Goal: Task Accomplishment & Management: Use online tool/utility

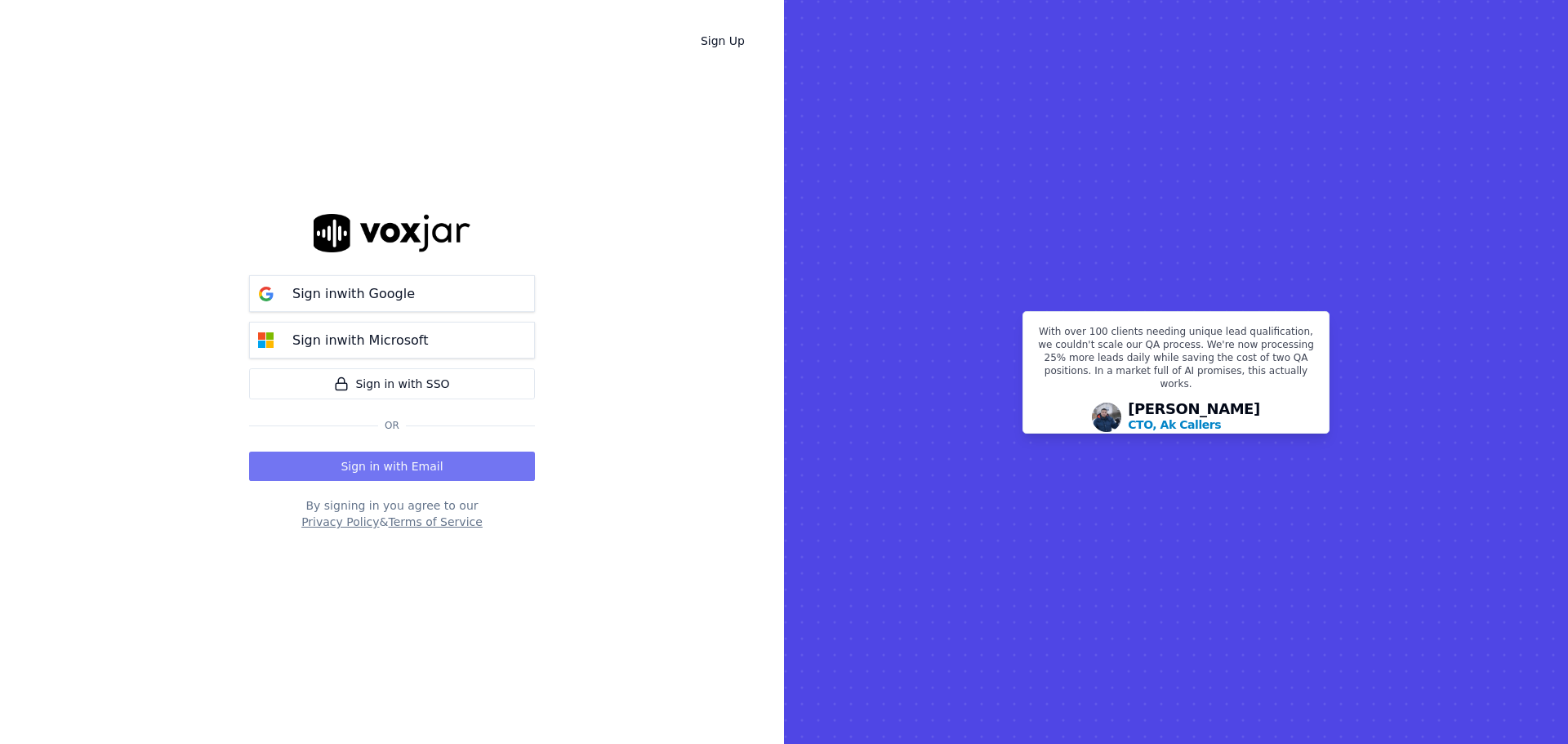
click at [438, 462] on button "Sign in with Email" at bounding box center [391, 467] width 286 height 30
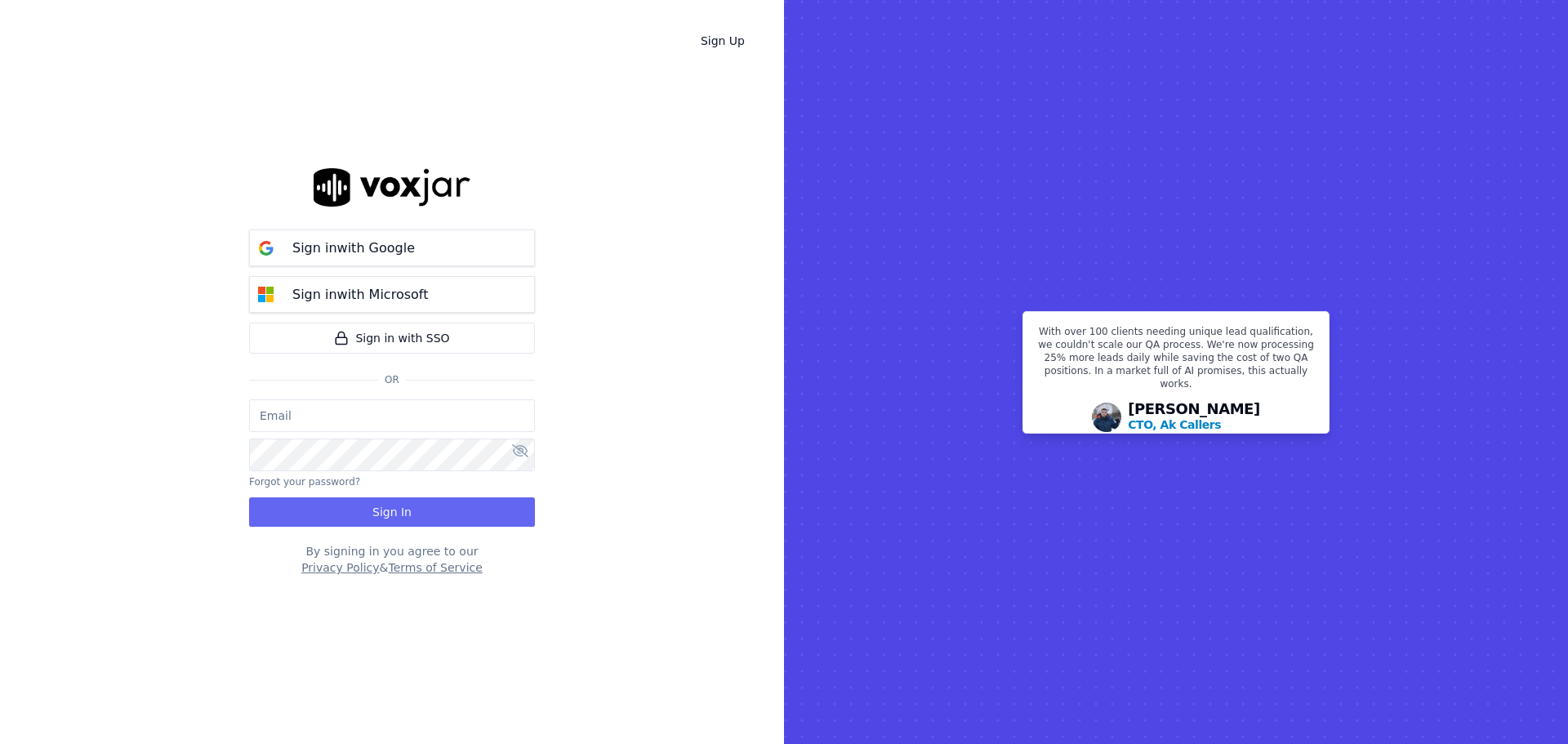
type input "[EMAIL_ADDRESS][DOMAIN_NAME]"
click at [354, 498] on button "Sign In" at bounding box center [391, 512] width 286 height 30
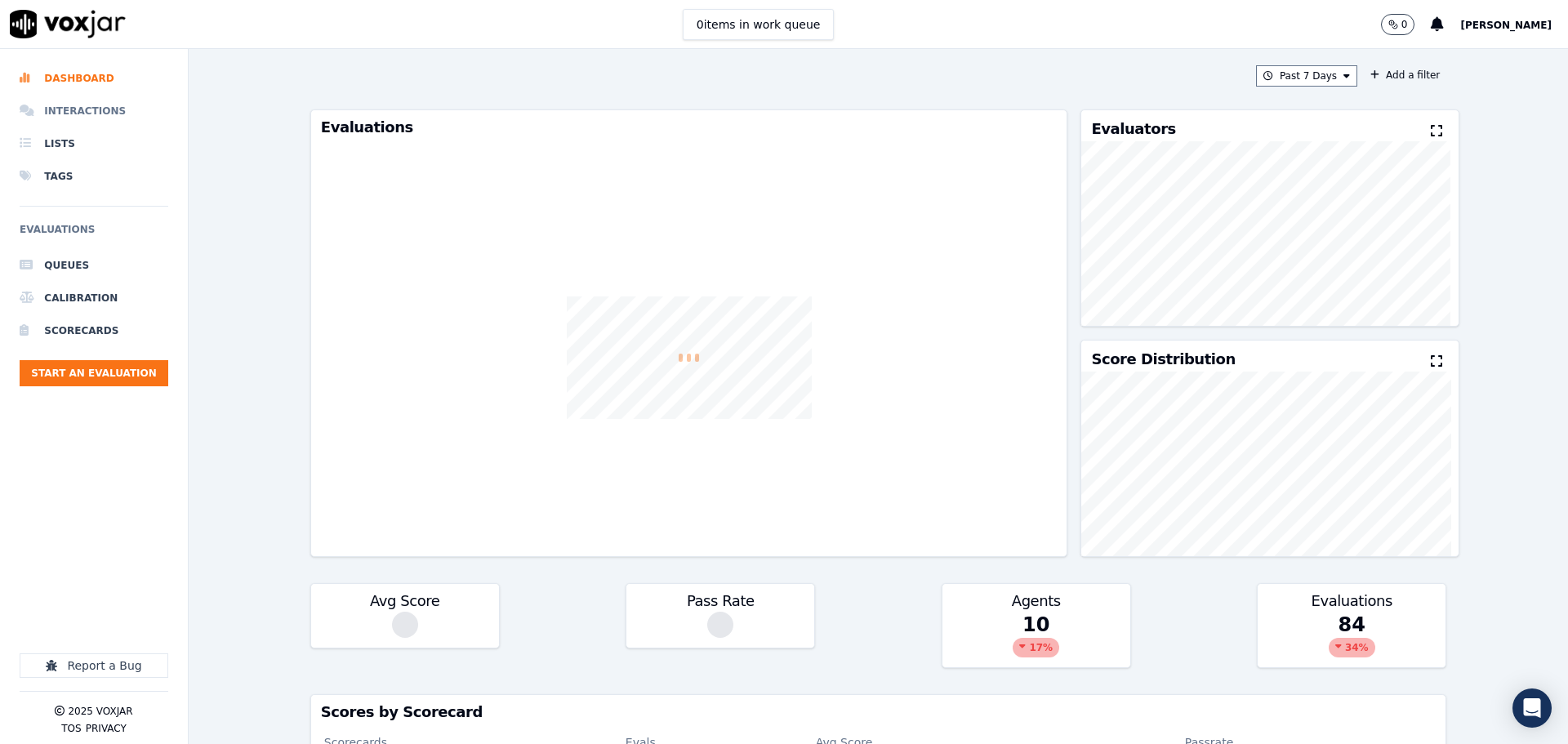
click at [97, 103] on li "Interactions" at bounding box center [93, 110] width 149 height 32
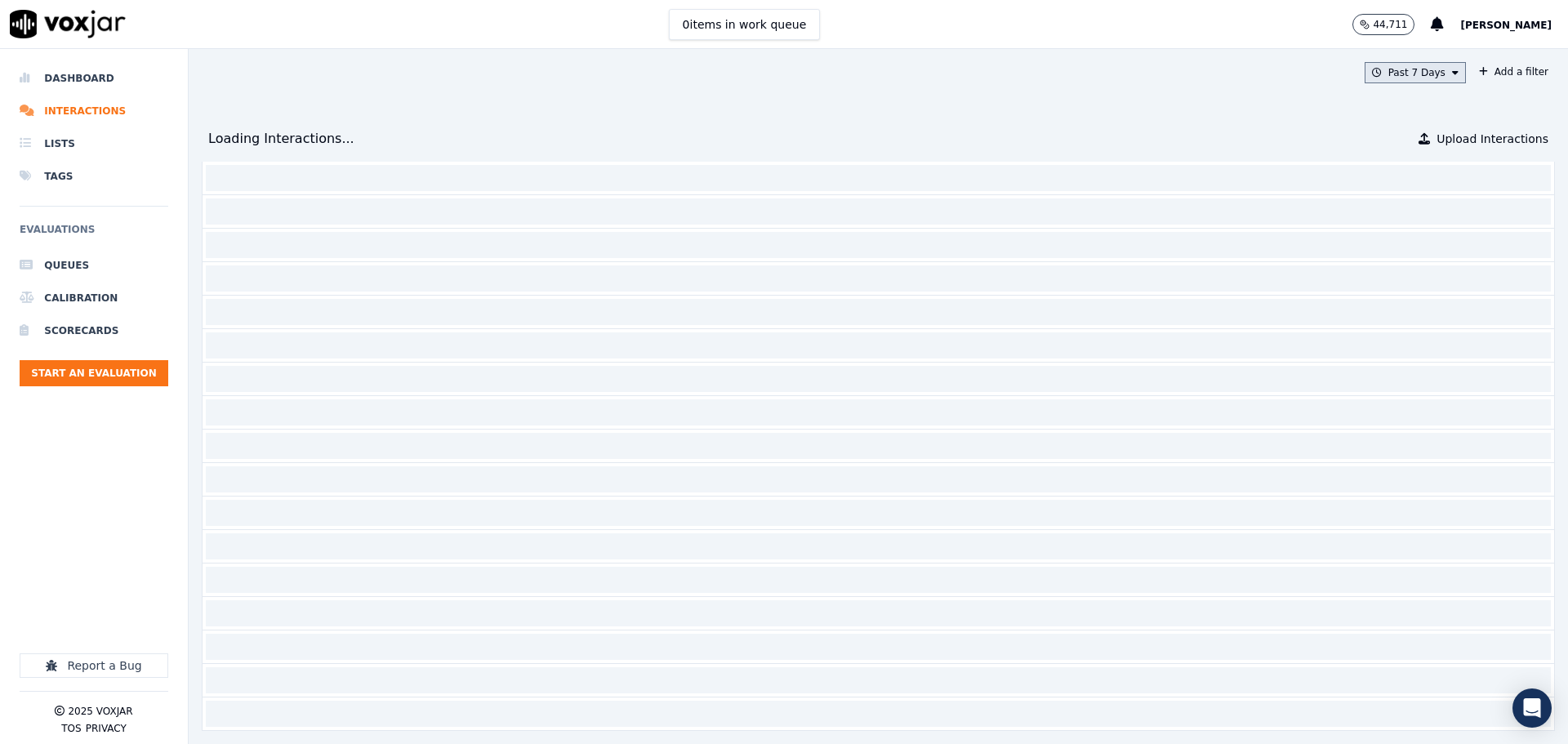
click at [1419, 67] on button "Past 7 Days" at bounding box center [1415, 72] width 102 height 21
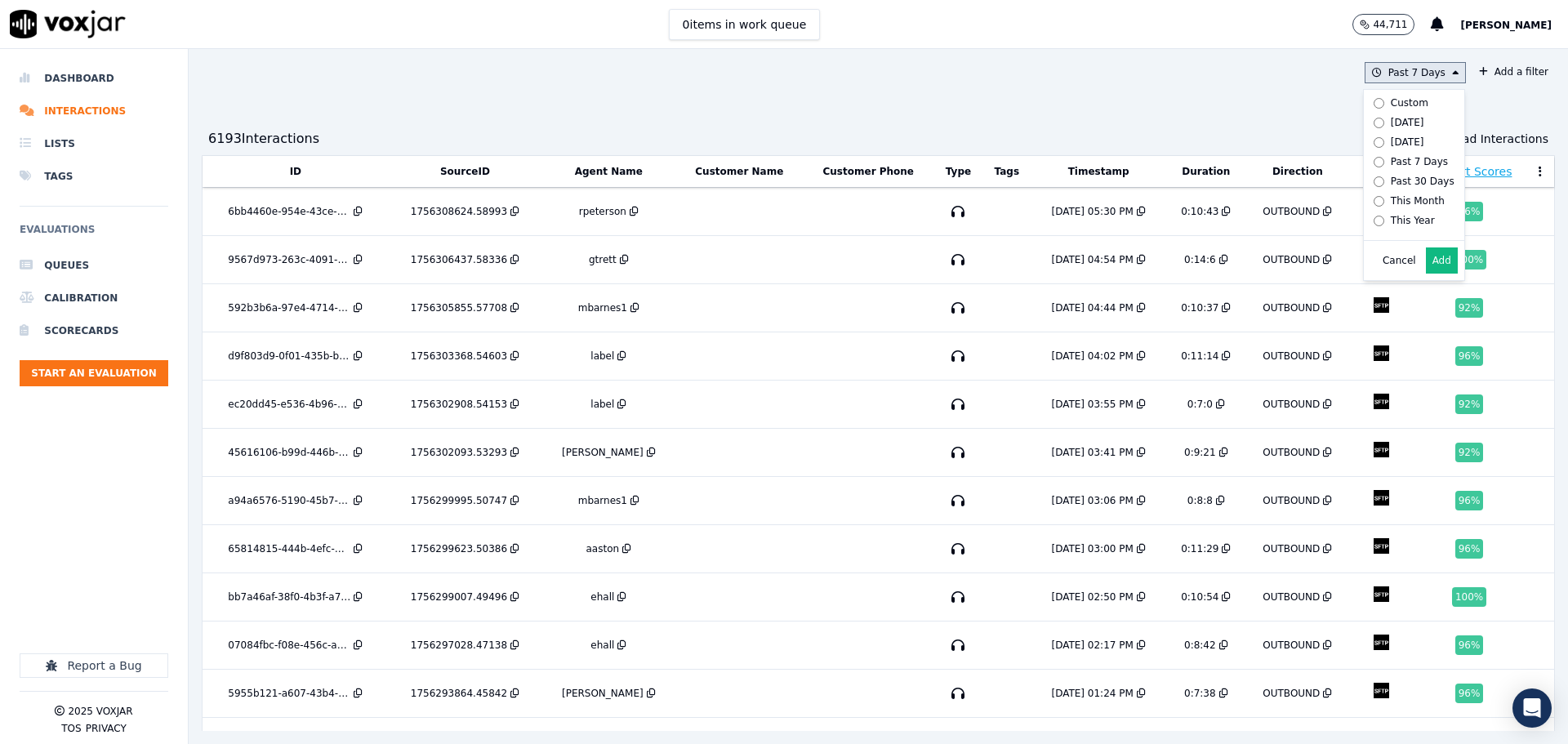
click at [1391, 91] on div "Custom Today Yesterday Past 7 Days Past 30 Days This Month This Year" at bounding box center [1411, 161] width 94 height 143
click at [1100, 121] on div "Past 7 Days Custom Today Yesterday Past 7 Days Past 30 Days This Month This Yea…" at bounding box center [878, 396] width 1379 height 695
